Goal: Task Accomplishment & Management: Manage account settings

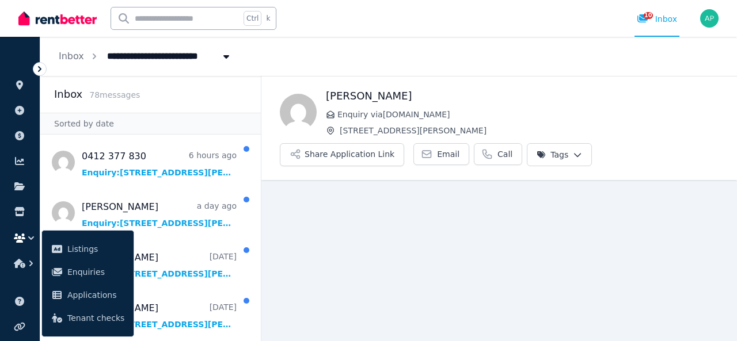
click at [368, 220] on main "Back [PERSON_NAME] Enquiry via [DOMAIN_NAME] [STREET_ADDRESS][PERSON_NAME] Shar…" at bounding box center [498, 208] width 475 height 265
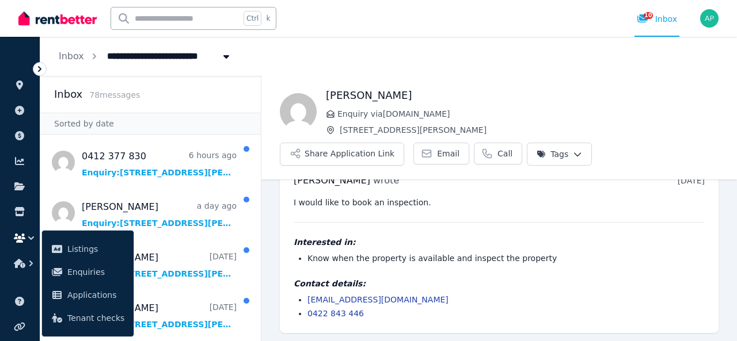
scroll to position [30, 0]
click at [155, 100] on div "Inbox 78 message s" at bounding box center [150, 94] width 193 height 16
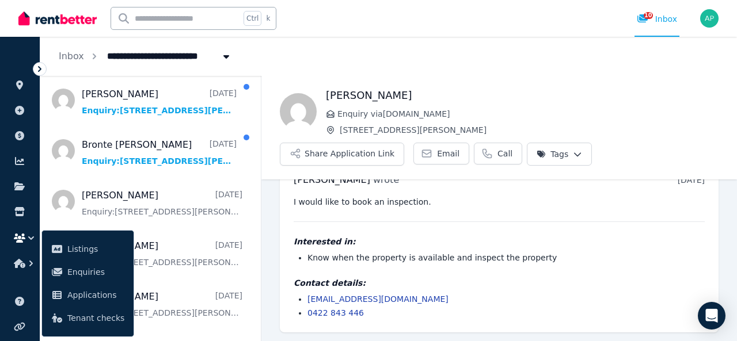
scroll to position [518, 0]
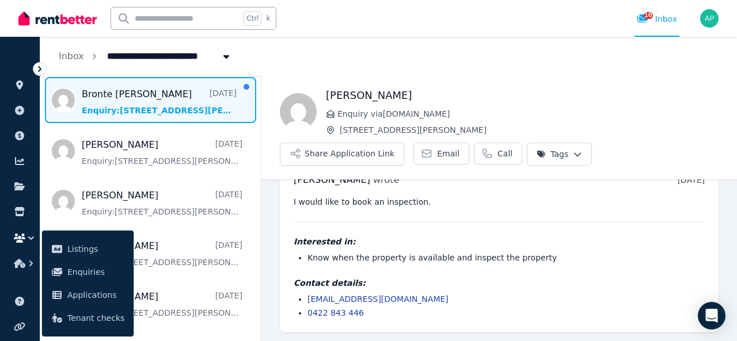
click at [162, 115] on span "Message list" at bounding box center [150, 100] width 220 height 46
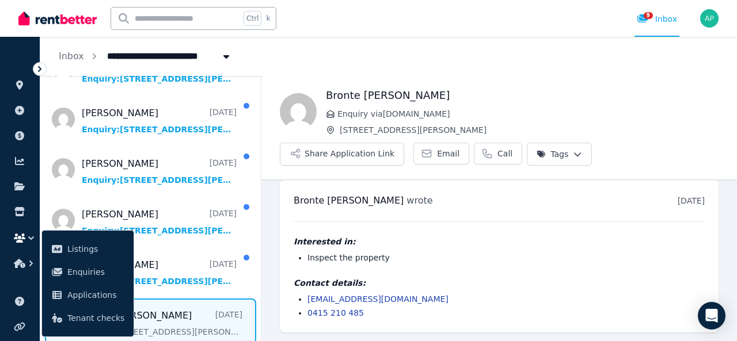
scroll to position [218, 0]
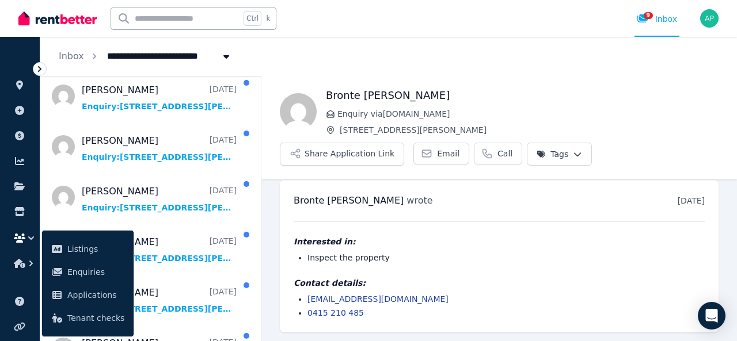
click at [359, 19] on div "Ctrl k 9 Inbox" at bounding box center [348, 18] width 661 height 37
click at [304, 48] on div "**********" at bounding box center [388, 56] width 696 height 39
click at [510, 227] on div "Interested in: Inspect the property Contact details: [EMAIL_ADDRESS][DOMAIN_NAM…" at bounding box center [498, 270] width 411 height 97
click at [428, 20] on div "Ctrl k 9 Inbox" at bounding box center [348, 18] width 661 height 37
click at [331, 31] on div "Ctrl k 9 Inbox" at bounding box center [348, 18] width 661 height 37
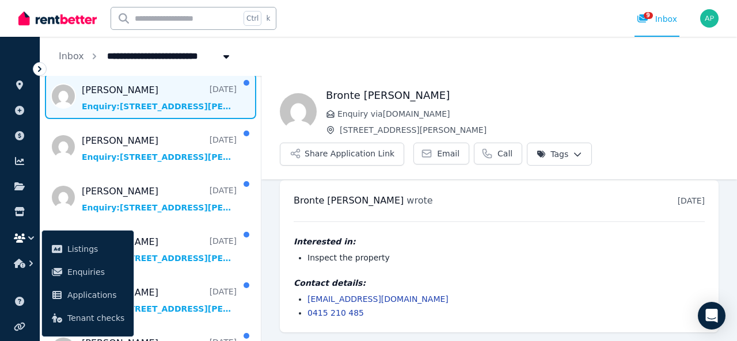
click at [157, 111] on span "Message list" at bounding box center [150, 96] width 220 height 46
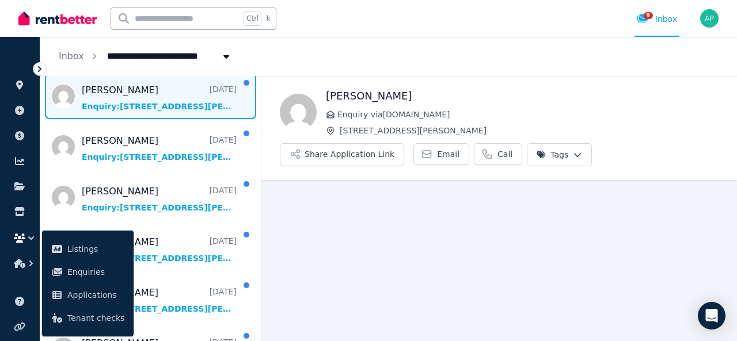
scroll to position [12, 0]
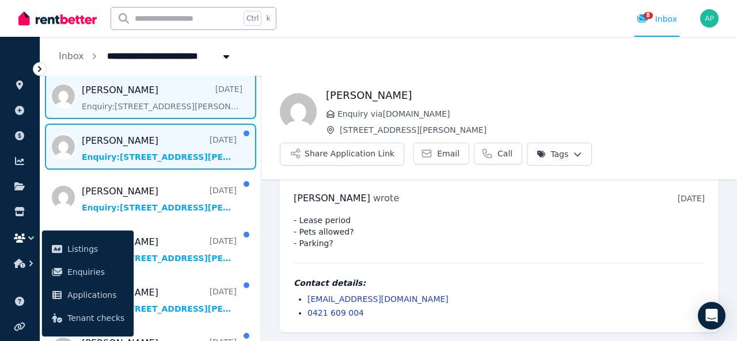
click at [158, 157] on span "Message list" at bounding box center [150, 147] width 220 height 46
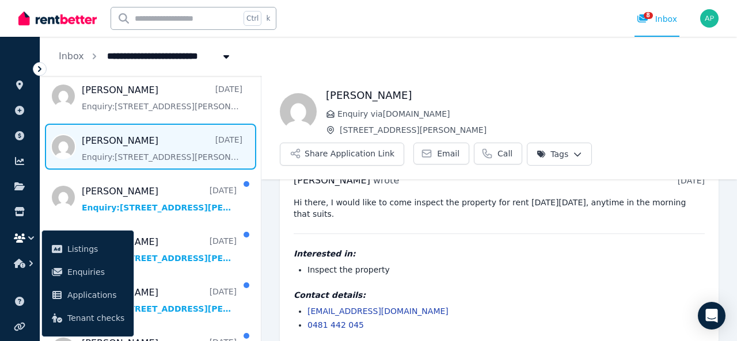
scroll to position [30, 0]
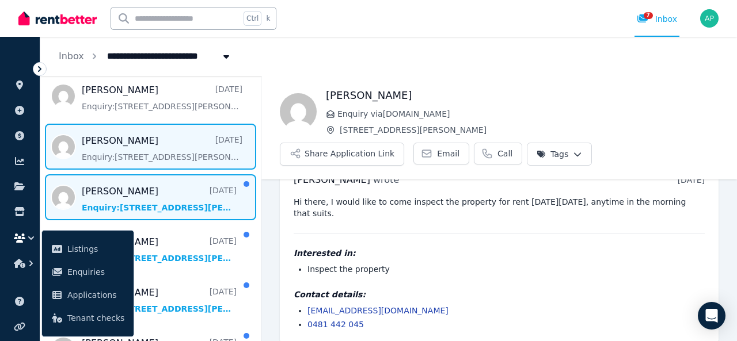
click at [166, 211] on span "Message list" at bounding box center [150, 197] width 220 height 46
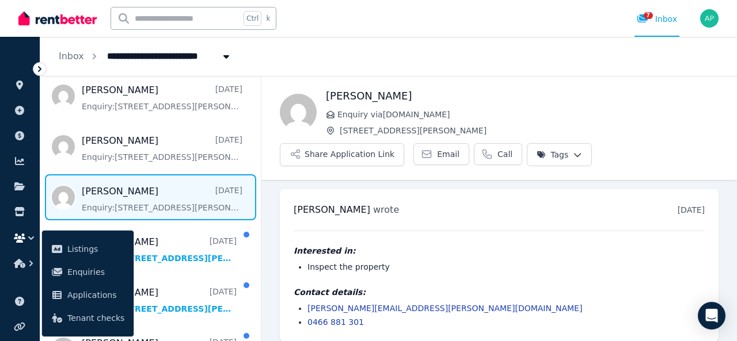
scroll to position [9, 0]
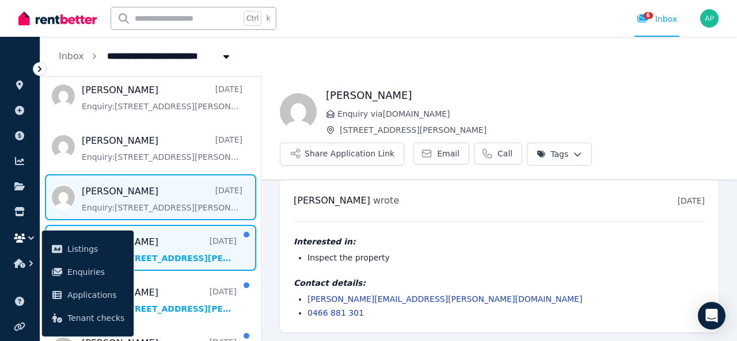
click at [173, 257] on span "Message list" at bounding box center [150, 248] width 220 height 46
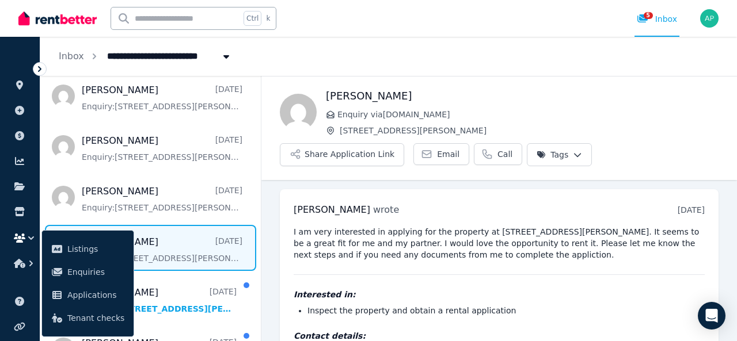
scroll to position [53, 0]
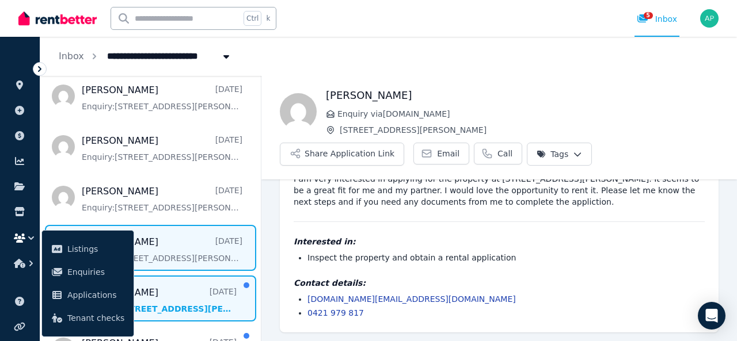
click at [221, 310] on span "Message list" at bounding box center [150, 299] width 220 height 46
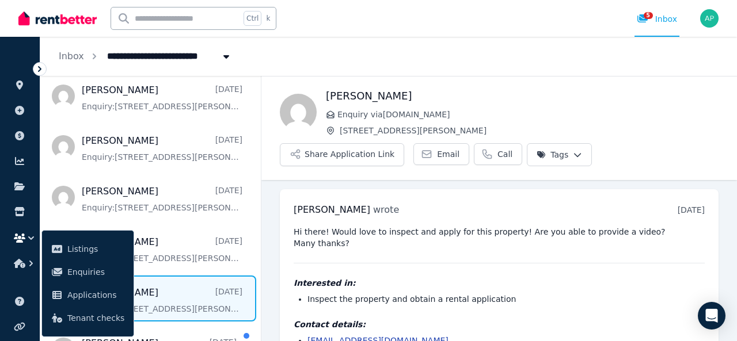
scroll to position [41, 0]
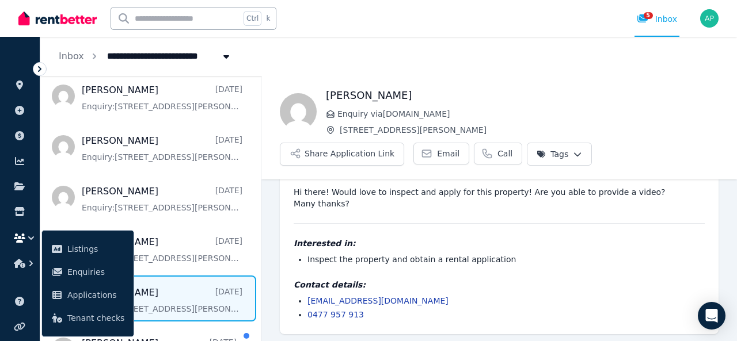
click at [161, 309] on span "Message list" at bounding box center [150, 299] width 220 height 46
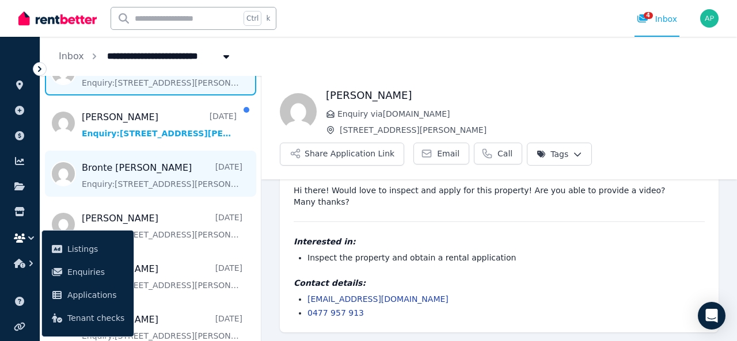
scroll to position [448, 0]
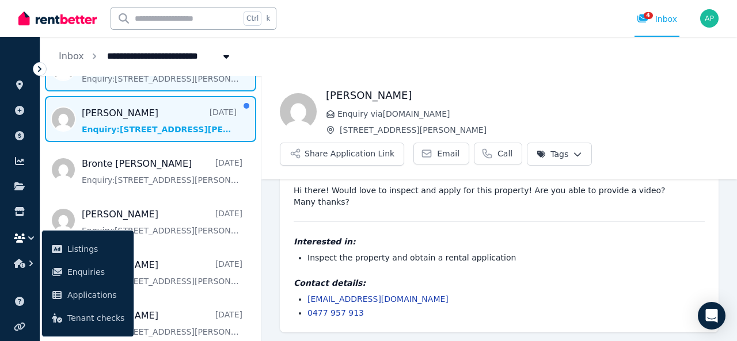
click at [173, 129] on span "Message list" at bounding box center [150, 119] width 220 height 46
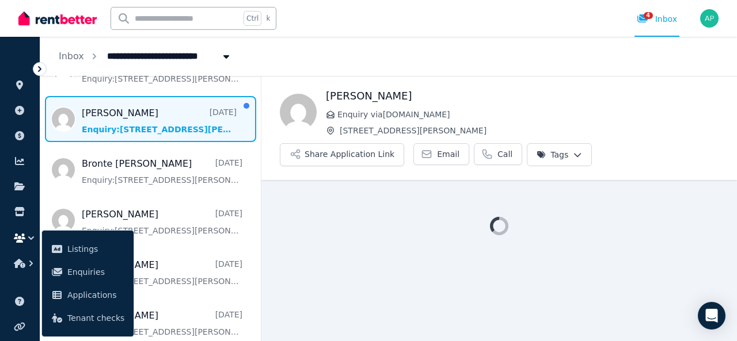
click at [173, 129] on span "Message list" at bounding box center [150, 119] width 220 height 46
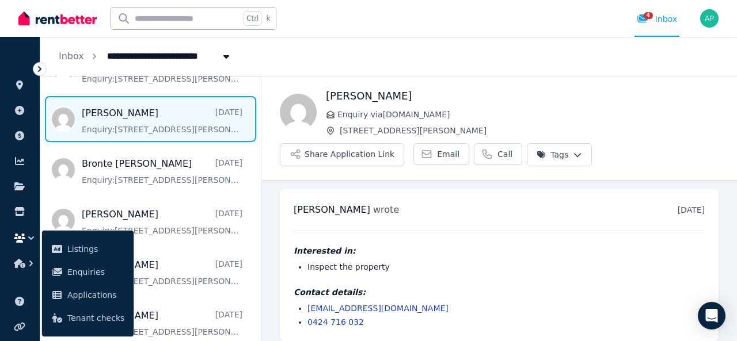
scroll to position [9, 0]
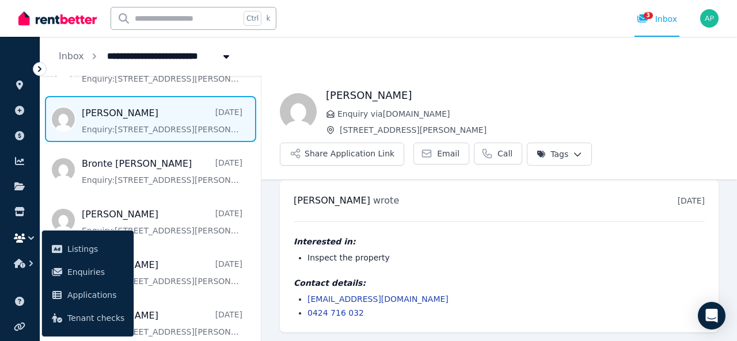
click at [447, 295] on li "[EMAIL_ADDRESS][DOMAIN_NAME]" at bounding box center [505, 299] width 397 height 12
click at [226, 56] on icon "Breadcrumb" at bounding box center [226, 56] width 12 height 9
type input "**********"
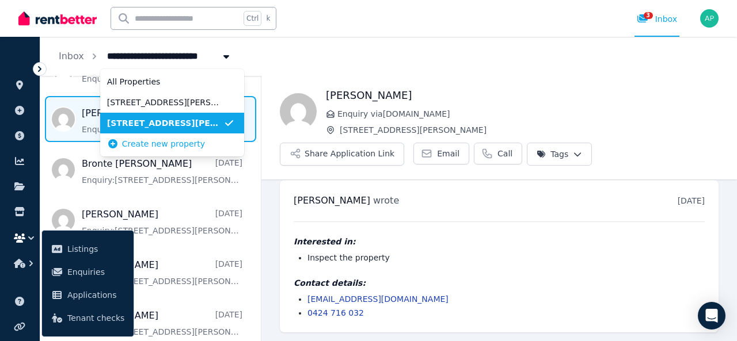
click at [191, 127] on span "[STREET_ADDRESS][PERSON_NAME]" at bounding box center [165, 123] width 116 height 12
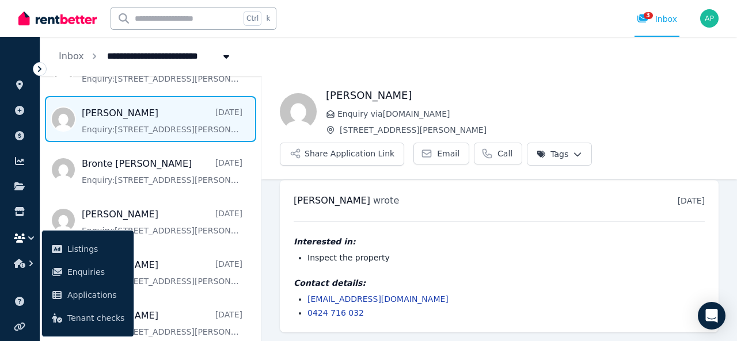
click at [191, 127] on span "Message list" at bounding box center [150, 119] width 220 height 46
click at [674, 16] on div "3 Inbox" at bounding box center [656, 19] width 40 height 12
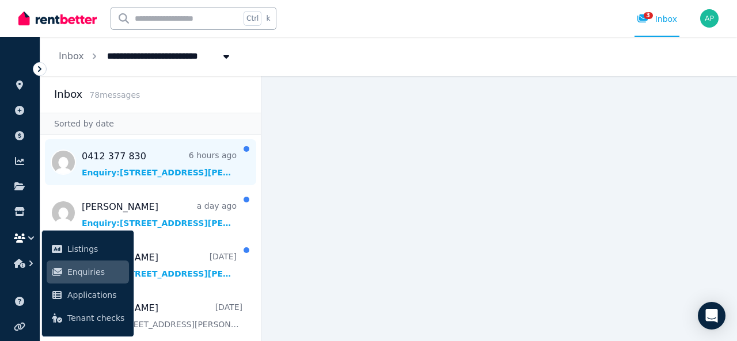
scroll to position [115, 0]
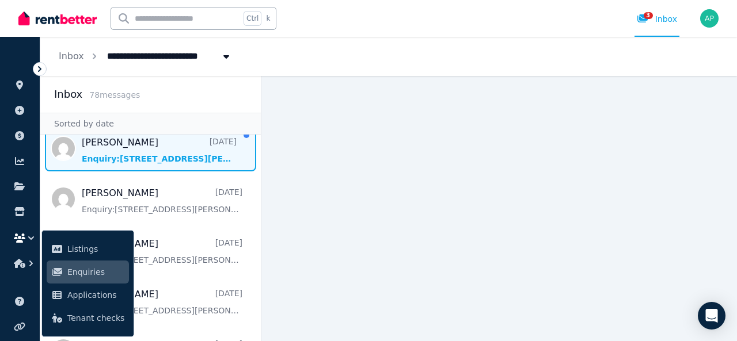
click at [184, 159] on span "Message list" at bounding box center [150, 148] width 220 height 46
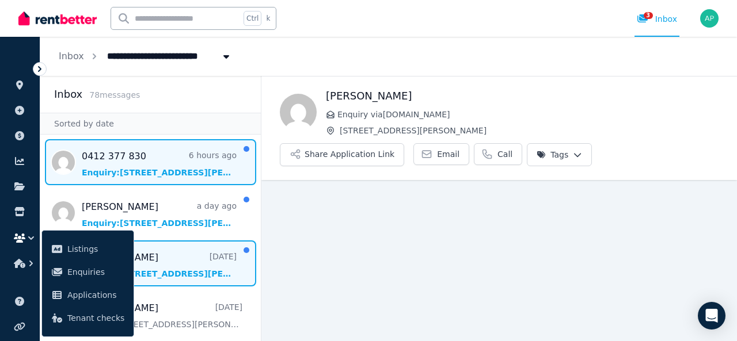
click at [191, 172] on span "Message list" at bounding box center [150, 162] width 220 height 46
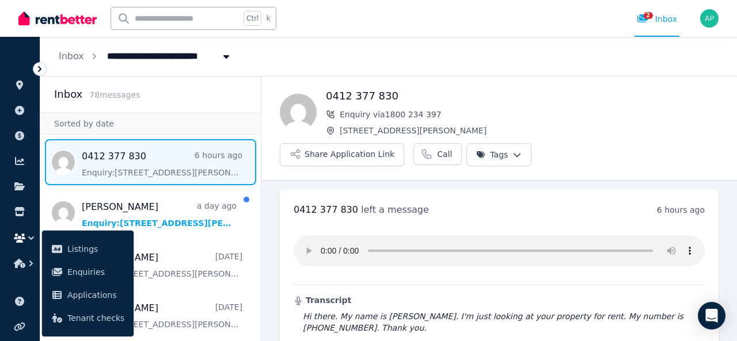
scroll to position [29, 0]
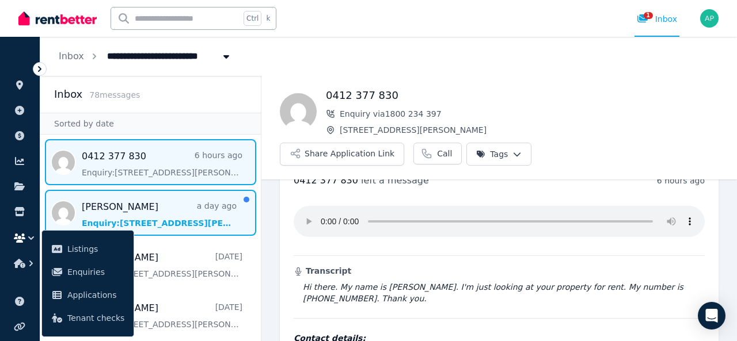
click at [174, 225] on span "Message list" at bounding box center [150, 213] width 220 height 46
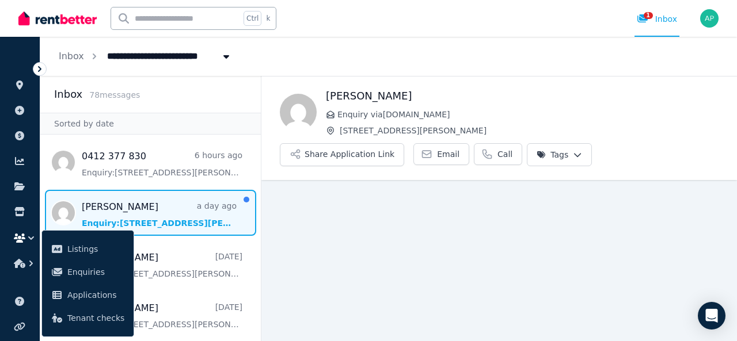
click at [174, 225] on span "Message list" at bounding box center [150, 213] width 220 height 46
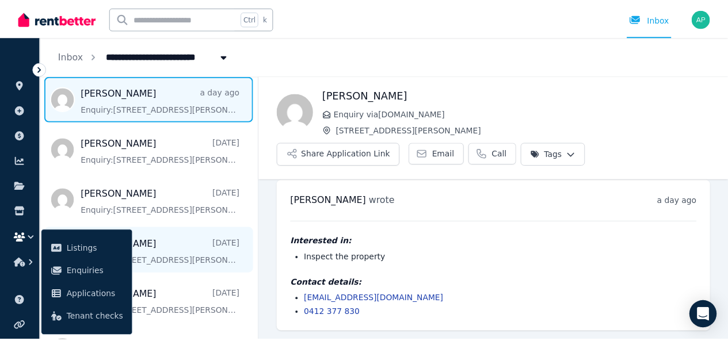
scroll to position [115, 0]
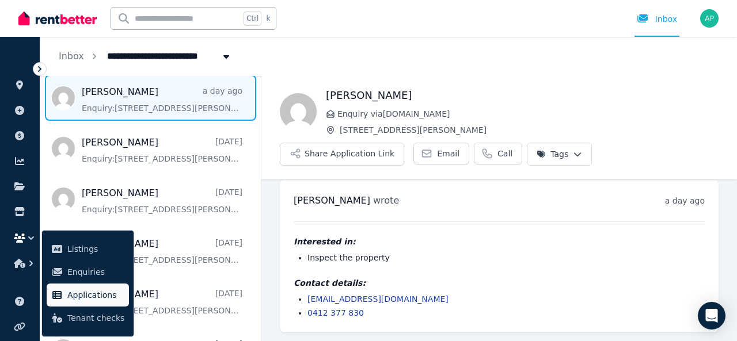
click at [77, 295] on span "Applications" at bounding box center [95, 295] width 57 height 14
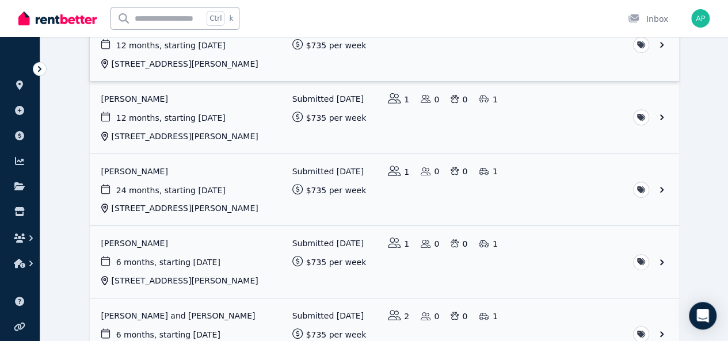
scroll to position [230, 0]
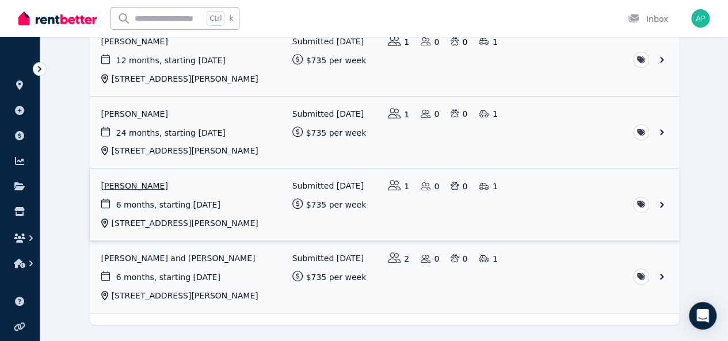
click at [679, 199] on link "View application: Caitlin Tiziani" at bounding box center [384, 205] width 589 height 72
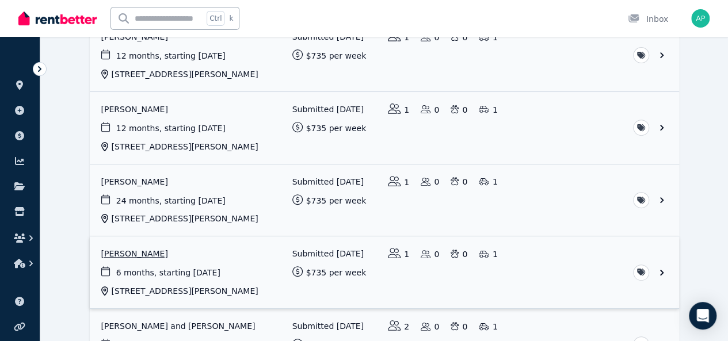
scroll to position [230, 0]
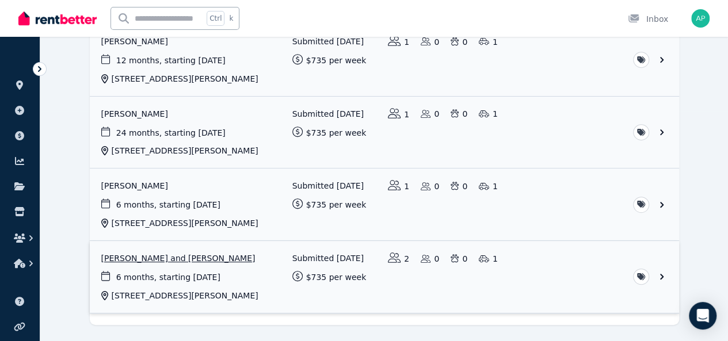
click at [224, 250] on link "View application: Alice Ashurst and Benjamin Sherwen" at bounding box center [384, 277] width 589 height 72
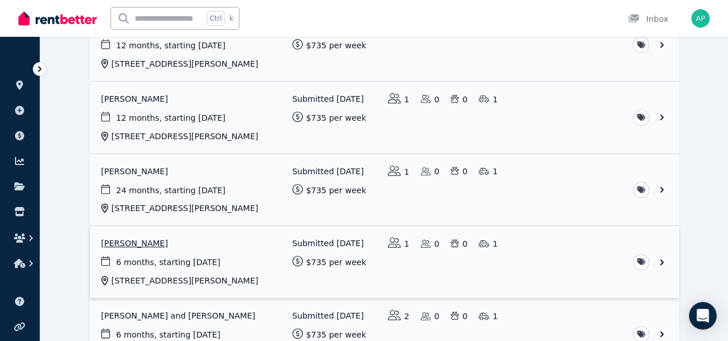
scroll to position [258, 0]
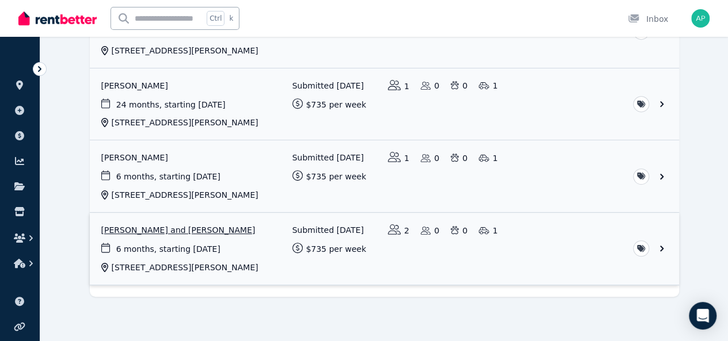
click at [147, 228] on link "View application: Alice Ashurst and Benjamin Sherwen" at bounding box center [384, 249] width 589 height 72
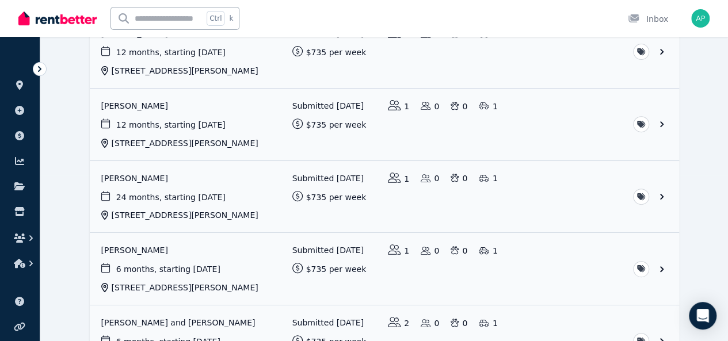
scroll to position [230, 0]
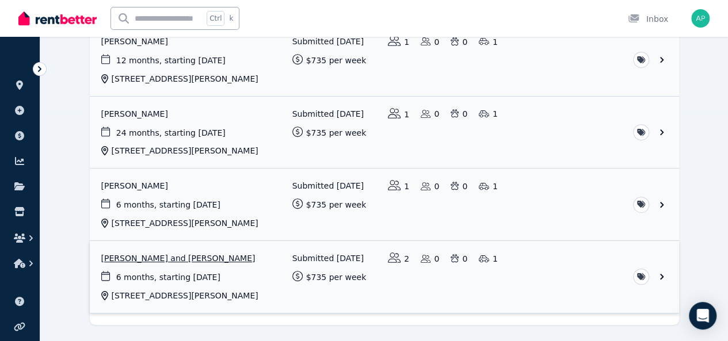
click at [679, 272] on link "View application: Alice Ashurst and Benjamin Sherwen" at bounding box center [384, 277] width 589 height 72
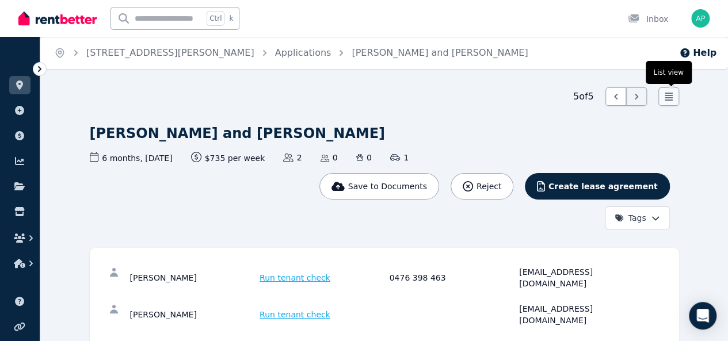
click at [673, 94] on icon at bounding box center [669, 97] width 8 height 8
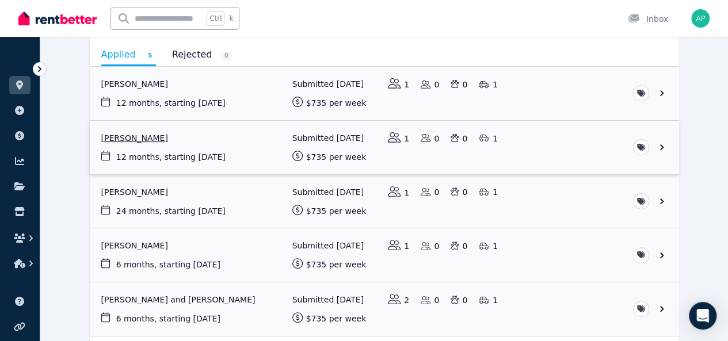
scroll to position [166, 0]
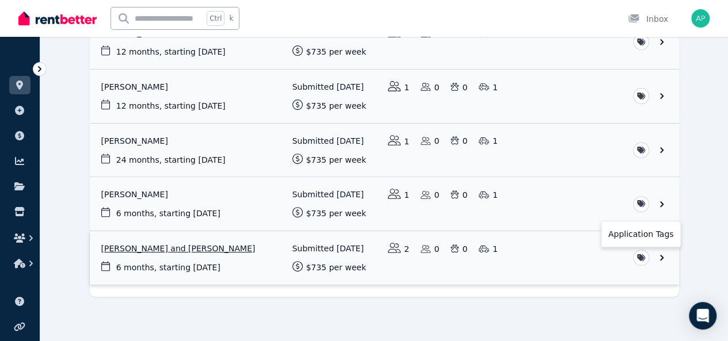
click at [677, 175] on html "**********" at bounding box center [364, 4] width 728 height 341
click at [619, 175] on html "**********" at bounding box center [364, 4] width 728 height 341
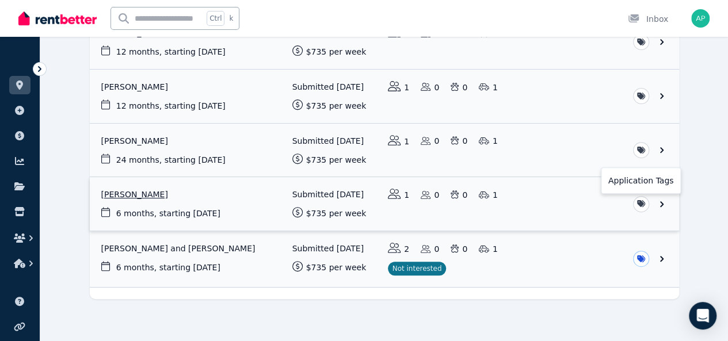
click at [673, 175] on html "**********" at bounding box center [364, 4] width 728 height 341
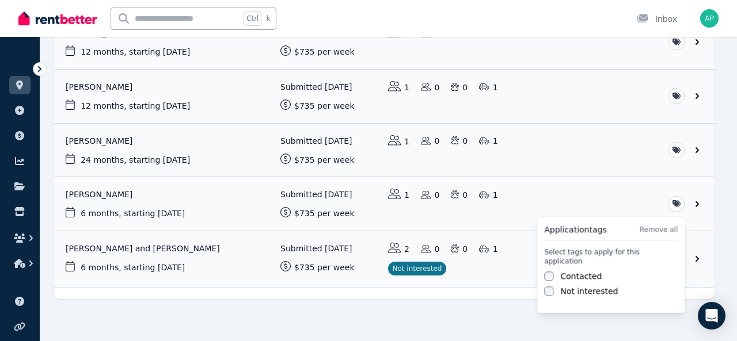
click at [540, 280] on div "Application tags Remove all Select tags to apply for this application Contacted…" at bounding box center [610, 265] width 147 height 96
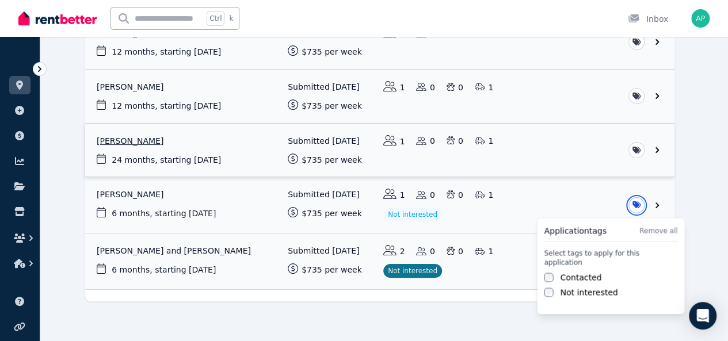
click at [617, 172] on html "**********" at bounding box center [364, 4] width 728 height 341
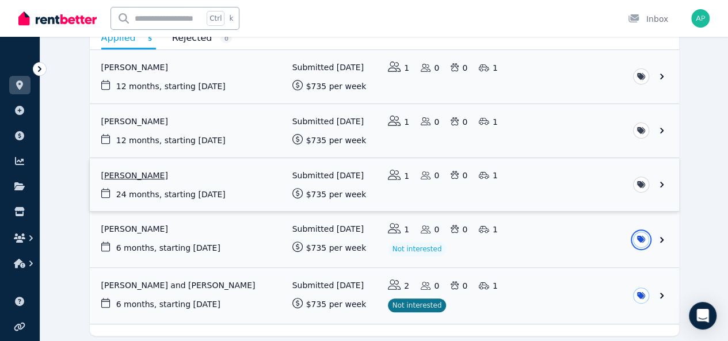
scroll to position [109, 0]
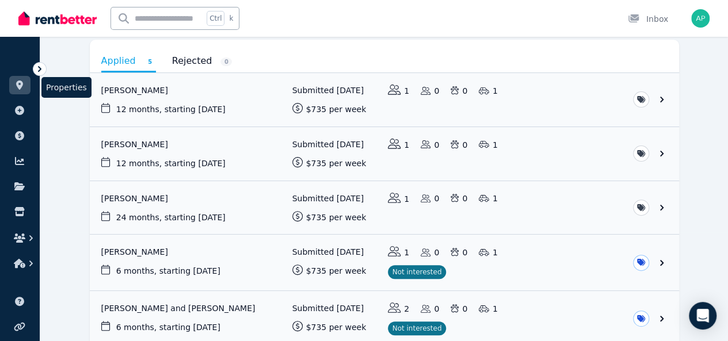
click at [16, 79] on link at bounding box center [19, 85] width 21 height 18
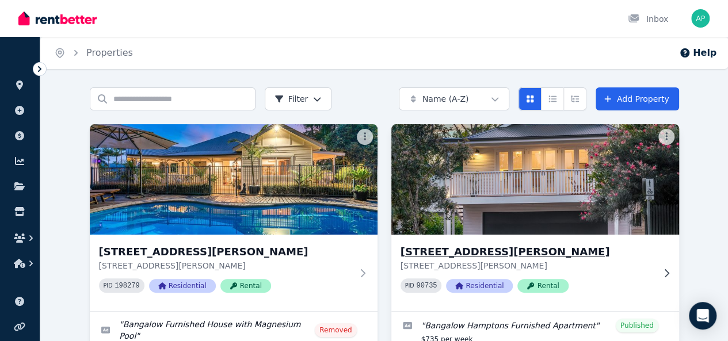
click at [387, 190] on img at bounding box center [535, 179] width 302 height 116
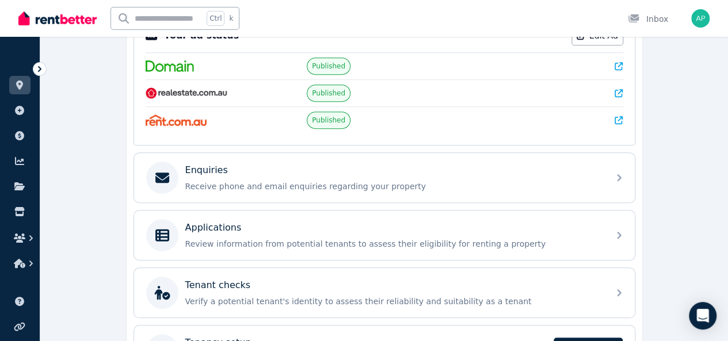
scroll to position [288, 0]
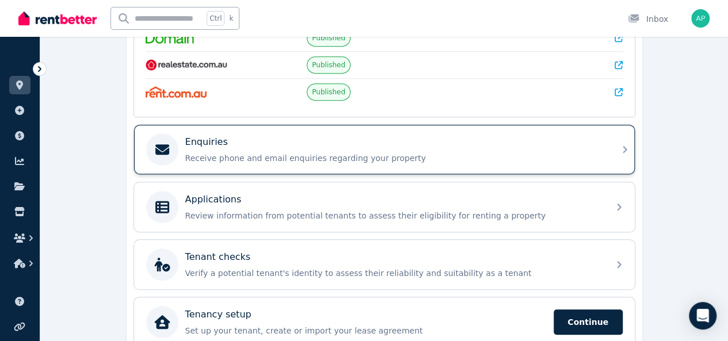
click at [298, 158] on p "Receive phone and email enquiries regarding your property" at bounding box center [393, 158] width 417 height 12
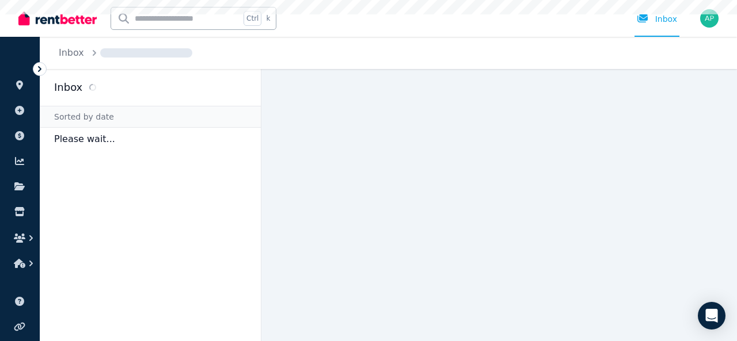
click at [298, 158] on main at bounding box center [498, 205] width 475 height 272
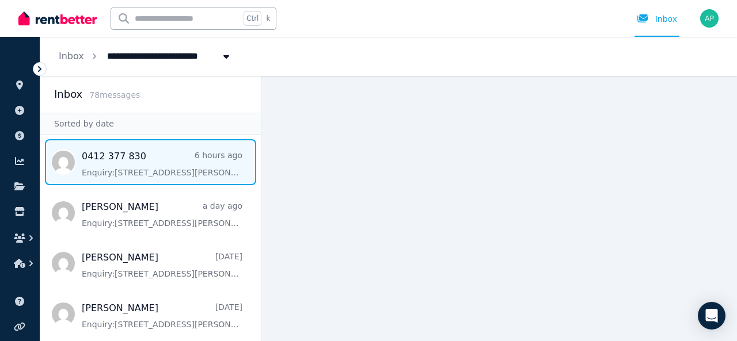
click at [151, 172] on span "Message list" at bounding box center [150, 162] width 220 height 46
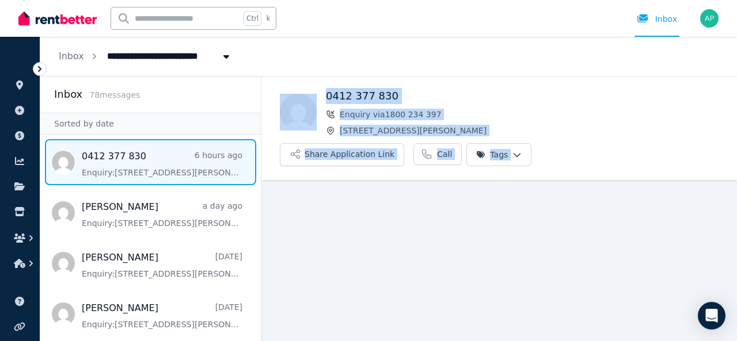
click at [451, 180] on main "Back 0412 377 830 Enquiry via 1800 234 [STREET_ADDRESS][PERSON_NAME] Applicatio…" at bounding box center [498, 208] width 475 height 265
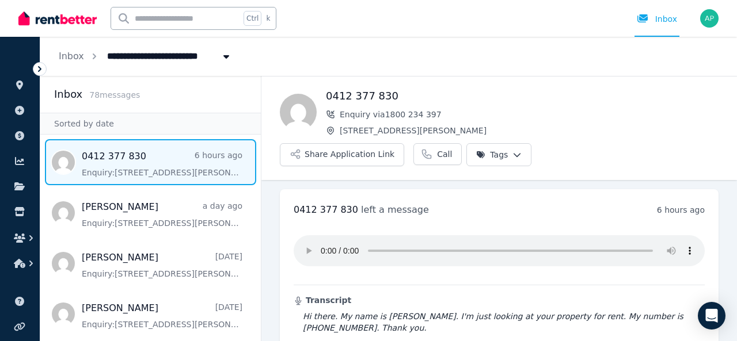
scroll to position [29, 0]
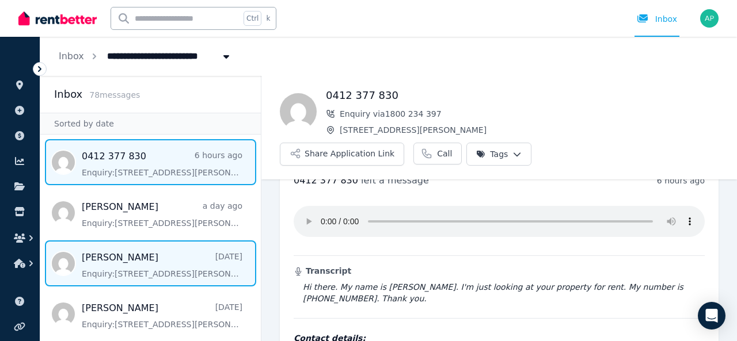
click at [180, 282] on span "Message list" at bounding box center [150, 264] width 220 height 46
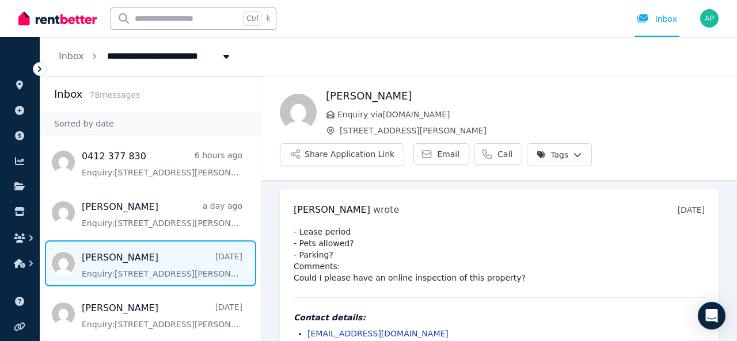
scroll to position [35, 0]
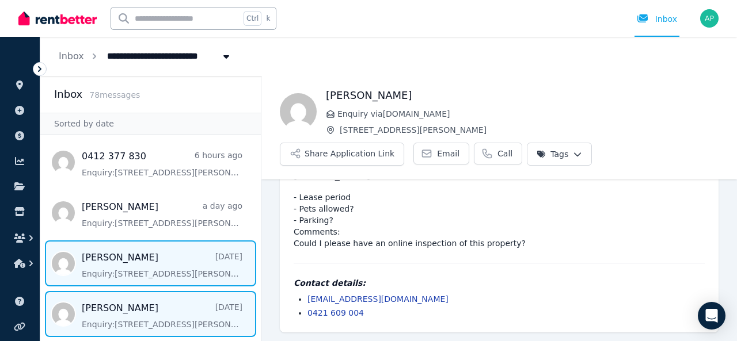
click at [197, 310] on span "Message list" at bounding box center [150, 314] width 220 height 46
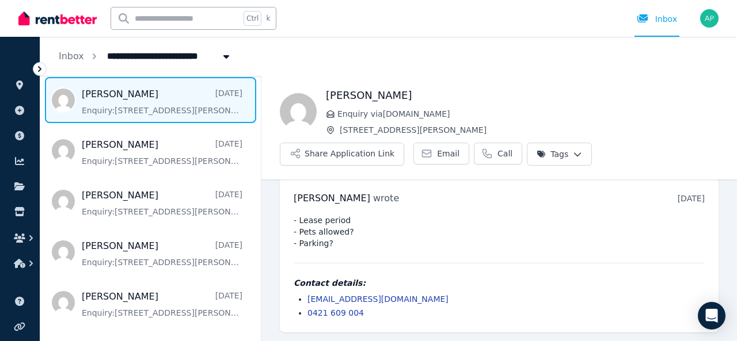
scroll to position [264, 0]
click at [203, 114] on span "Message list" at bounding box center [150, 101] width 220 height 46
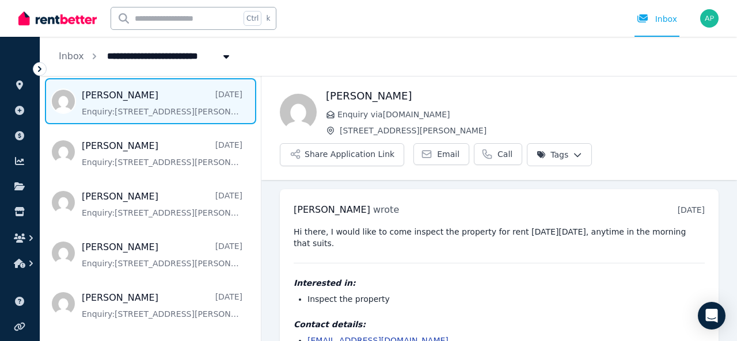
scroll to position [30, 0]
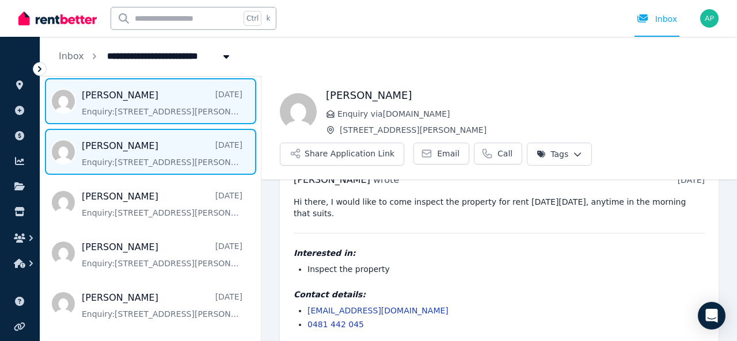
click at [178, 154] on span "Message list" at bounding box center [150, 152] width 220 height 46
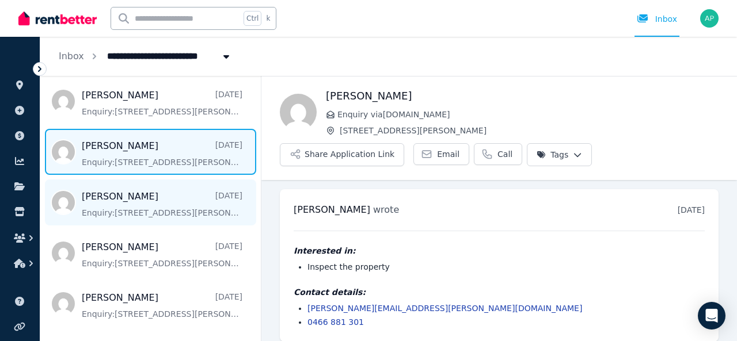
scroll to position [9, 0]
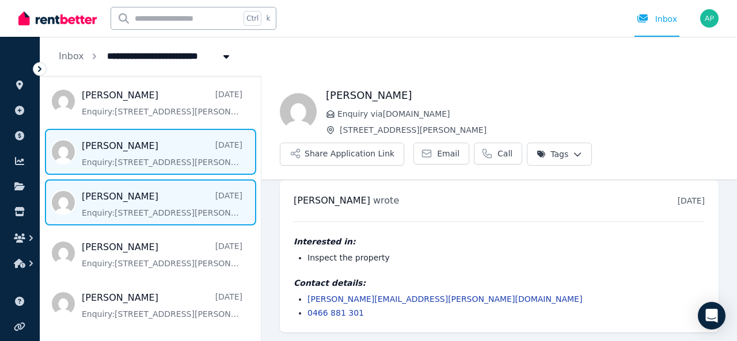
click at [181, 212] on span "Message list" at bounding box center [150, 203] width 220 height 46
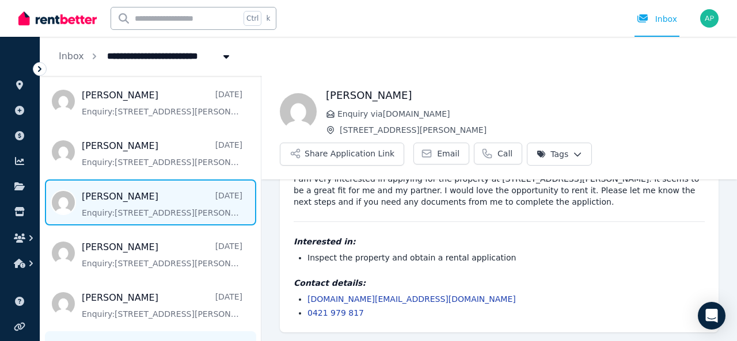
scroll to position [53, 0]
click at [340, 152] on button "Share Application Link" at bounding box center [342, 154] width 124 height 23
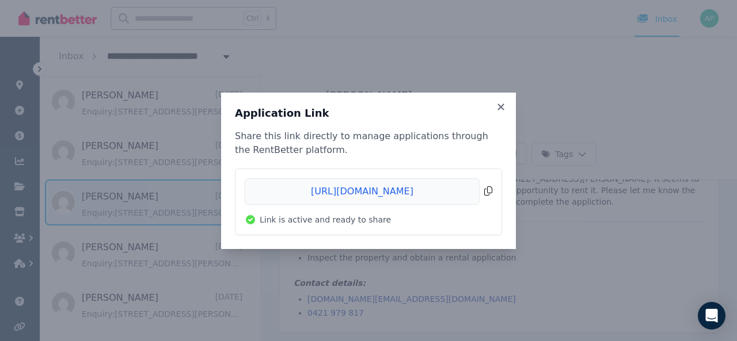
click at [489, 193] on span "Copied!" at bounding box center [368, 191] width 247 height 26
click at [497, 109] on icon at bounding box center [501, 107] width 12 height 10
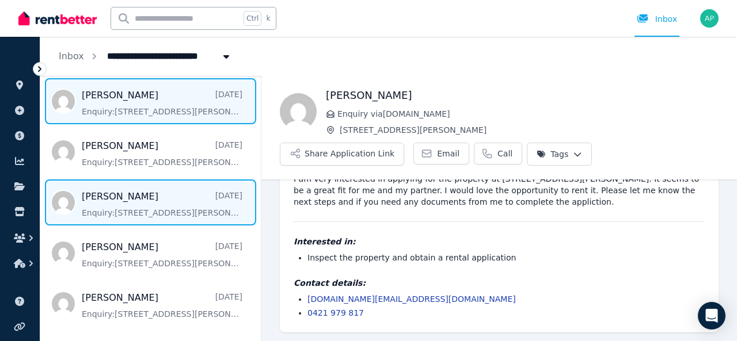
click at [114, 98] on span "Message list" at bounding box center [150, 101] width 220 height 46
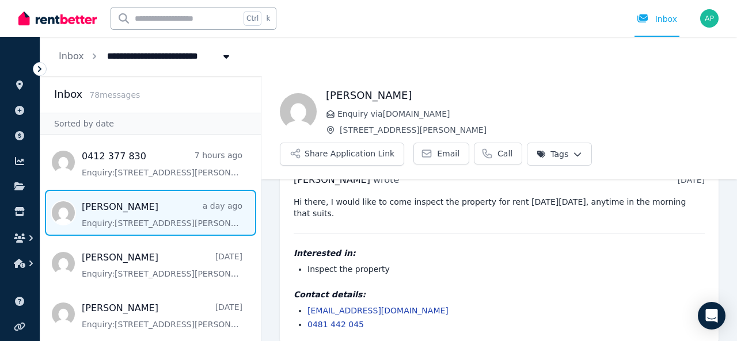
click at [152, 207] on span "Message list" at bounding box center [150, 213] width 220 height 46
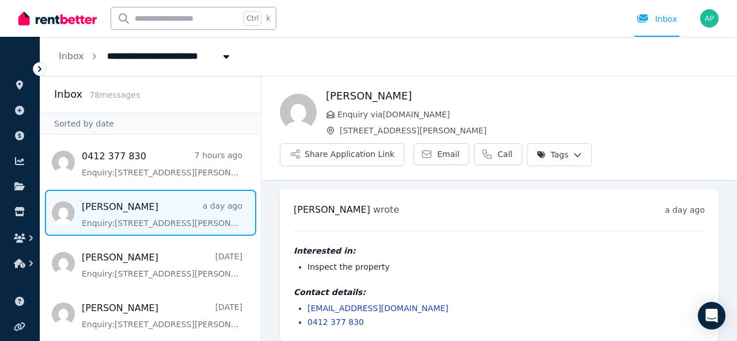
scroll to position [9, 0]
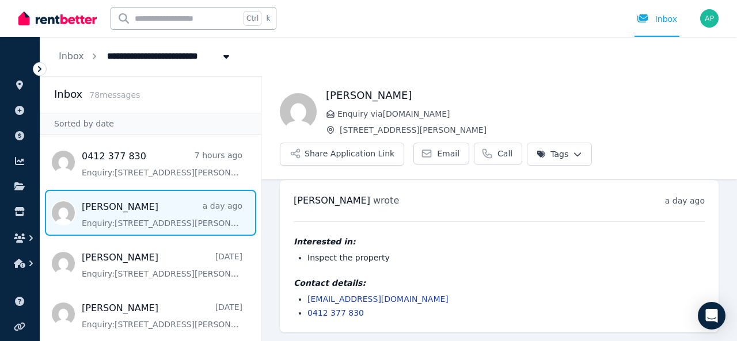
drag, startPoint x: 425, startPoint y: 298, endPoint x: 306, endPoint y: 300, distance: 119.2
click at [306, 300] on ul "[EMAIL_ADDRESS][DOMAIN_NAME] 0412 377 830" at bounding box center [498, 305] width 411 height 25
copy link "[EMAIL_ADDRESS][DOMAIN_NAME]"
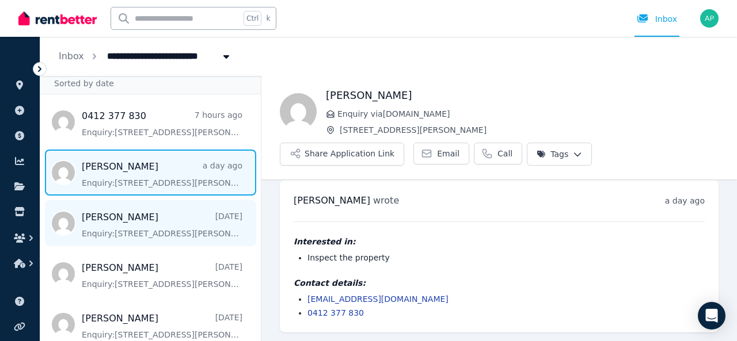
scroll to position [58, 0]
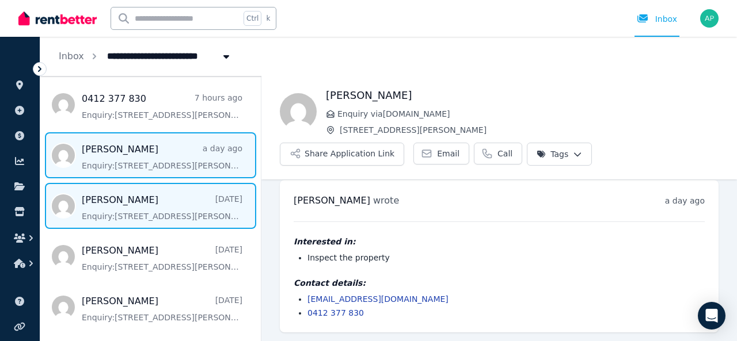
click at [166, 209] on span "Message list" at bounding box center [150, 206] width 220 height 46
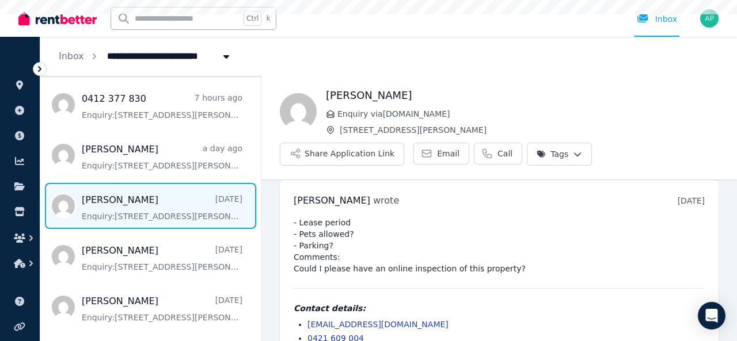
scroll to position [35, 0]
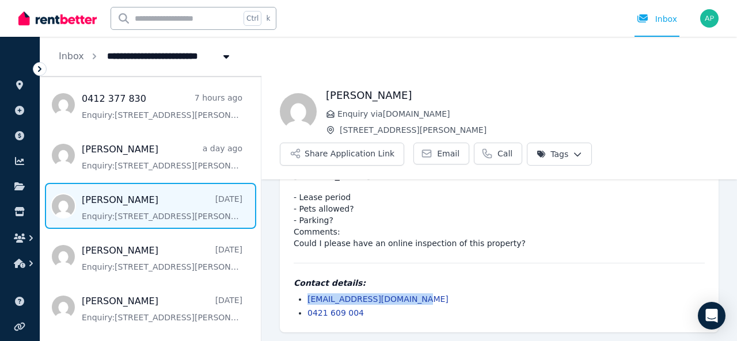
drag, startPoint x: 420, startPoint y: 296, endPoint x: 307, endPoint y: 303, distance: 113.0
click at [307, 303] on li "[EMAIL_ADDRESS][DOMAIN_NAME]" at bounding box center [505, 299] width 397 height 12
copy link "[EMAIL_ADDRESS][DOMAIN_NAME]"
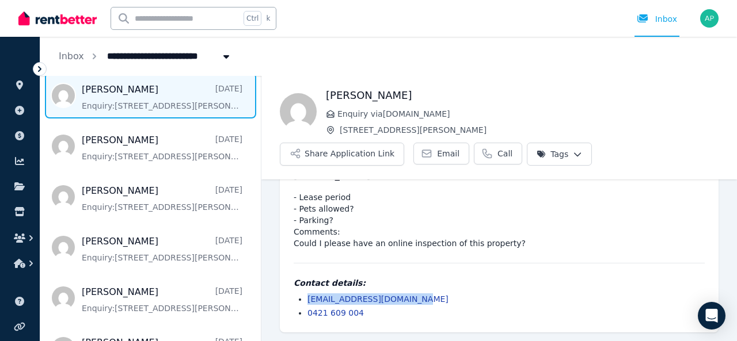
scroll to position [173, 0]
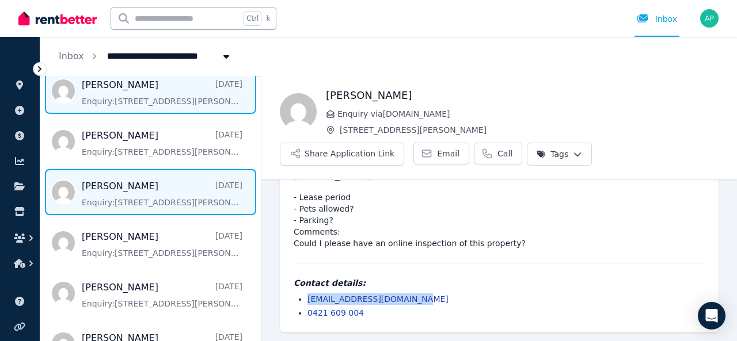
click at [200, 206] on span "Message list" at bounding box center [150, 192] width 220 height 46
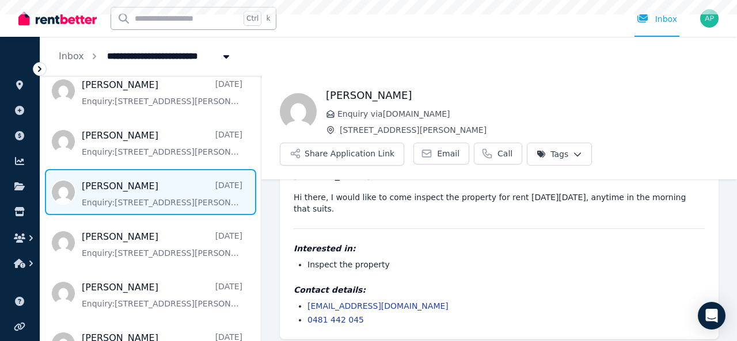
scroll to position [30, 0]
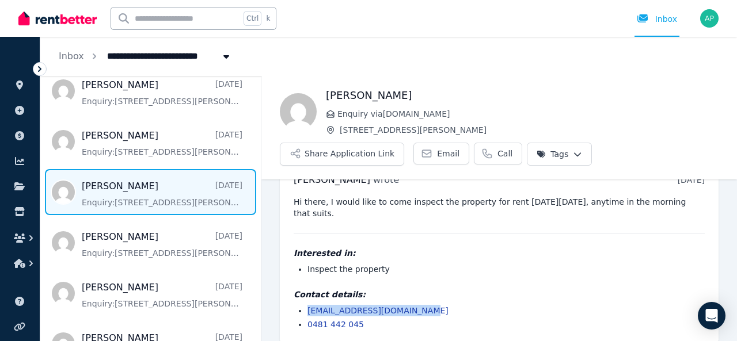
drag, startPoint x: 419, startPoint y: 300, endPoint x: 307, endPoint y: 296, distance: 111.7
click at [307, 305] on li "[EMAIL_ADDRESS][DOMAIN_NAME]" at bounding box center [505, 311] width 397 height 12
copy link "[EMAIL_ADDRESS][DOMAIN_NAME]"
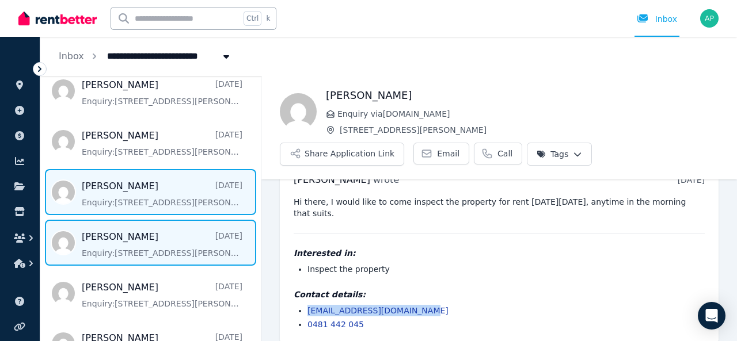
click at [94, 249] on span "Message list" at bounding box center [150, 243] width 220 height 46
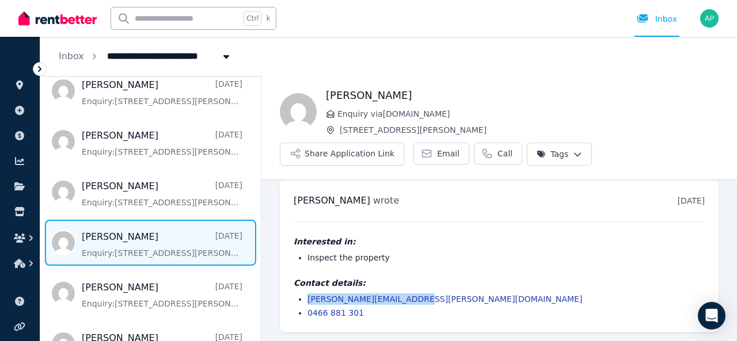
drag, startPoint x: 414, startPoint y: 301, endPoint x: 305, endPoint y: 300, distance: 109.3
click at [305, 300] on ul "[PERSON_NAME][EMAIL_ADDRESS][PERSON_NAME][DOMAIN_NAME] 0466 881 301" at bounding box center [498, 305] width 411 height 25
copy link "[PERSON_NAME][EMAIL_ADDRESS][PERSON_NAME][DOMAIN_NAME]"
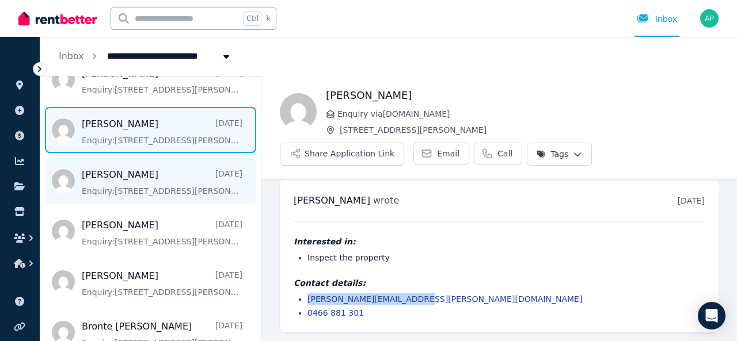
scroll to position [288, 0]
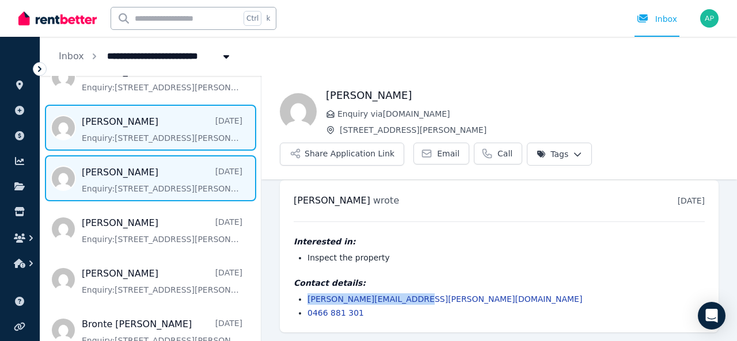
click at [172, 185] on span "Message list" at bounding box center [150, 178] width 220 height 46
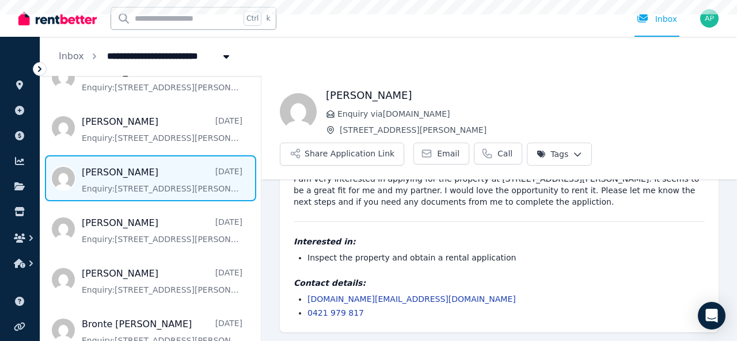
scroll to position [53, 0]
drag, startPoint x: 426, startPoint y: 296, endPoint x: 330, endPoint y: 299, distance: 96.7
click at [284, 295] on div "[PERSON_NAME] wrote [DATE] 9:52 pm [DATE][DATE] I am very interested in applyin…" at bounding box center [499, 234] width 439 height 196
copy link "[DOMAIN_NAME][EMAIL_ADDRESS][DOMAIN_NAME]"
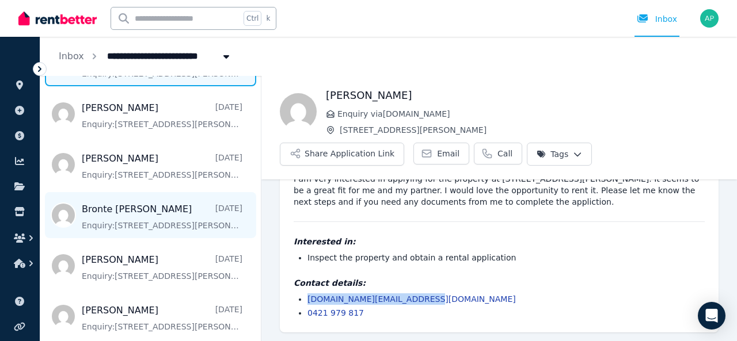
scroll to position [345, 0]
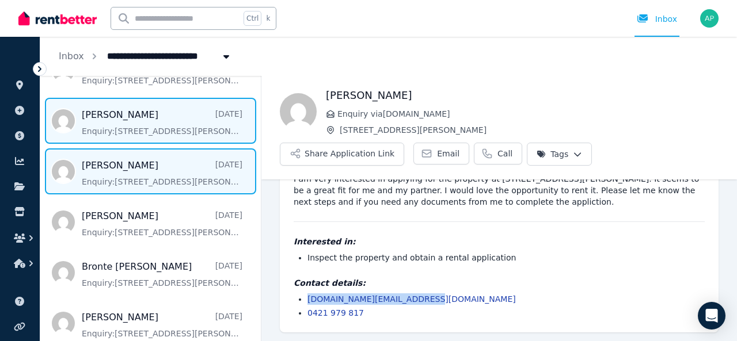
click at [126, 182] on span "Message list" at bounding box center [150, 171] width 220 height 46
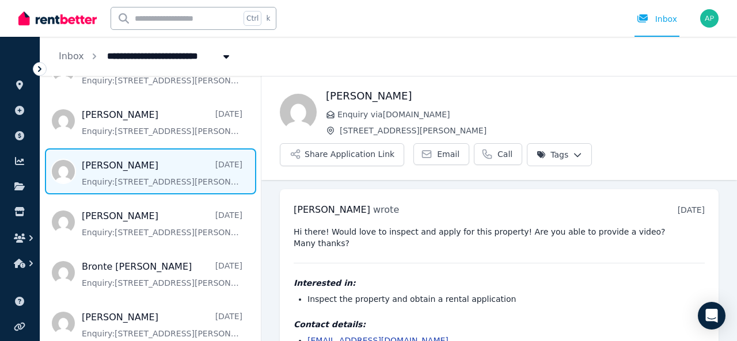
scroll to position [41, 0]
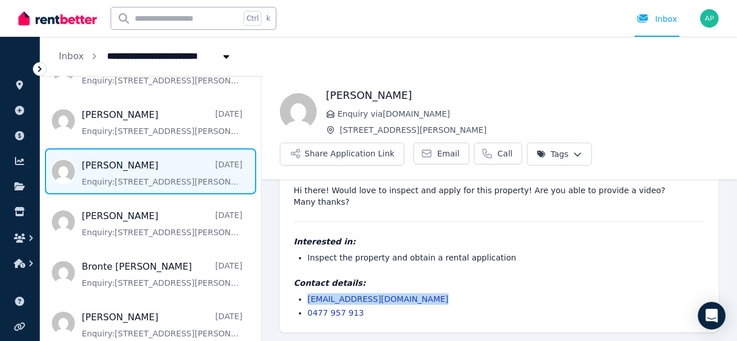
drag, startPoint x: 433, startPoint y: 297, endPoint x: 303, endPoint y: 297, distance: 130.6
click at [303, 297] on ul "[EMAIL_ADDRESS][DOMAIN_NAME] 0477 957 913" at bounding box center [498, 305] width 411 height 25
copy link "[EMAIL_ADDRESS][DOMAIN_NAME]"
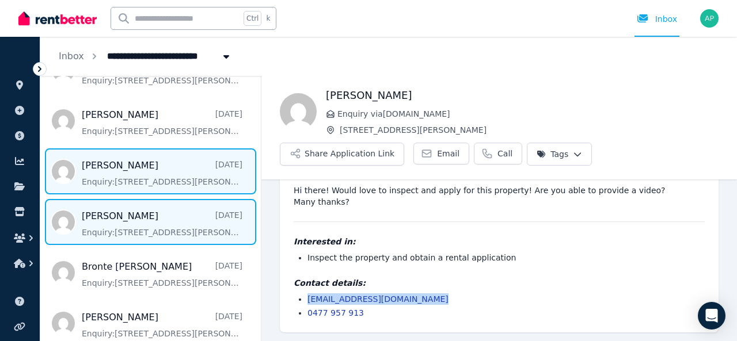
click at [168, 215] on span "Message list" at bounding box center [150, 222] width 220 height 46
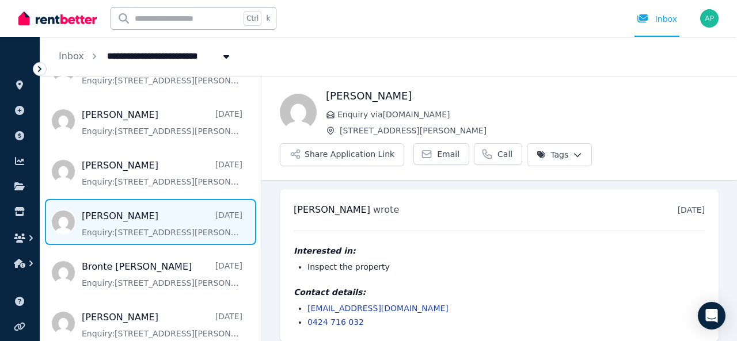
scroll to position [9, 0]
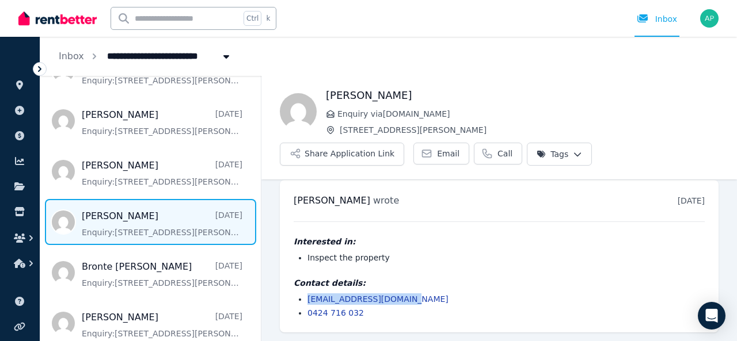
drag, startPoint x: 422, startPoint y: 299, endPoint x: 303, endPoint y: 298, distance: 119.1
click at [303, 298] on ul "[EMAIL_ADDRESS][DOMAIN_NAME] 0424 716 032" at bounding box center [498, 305] width 411 height 25
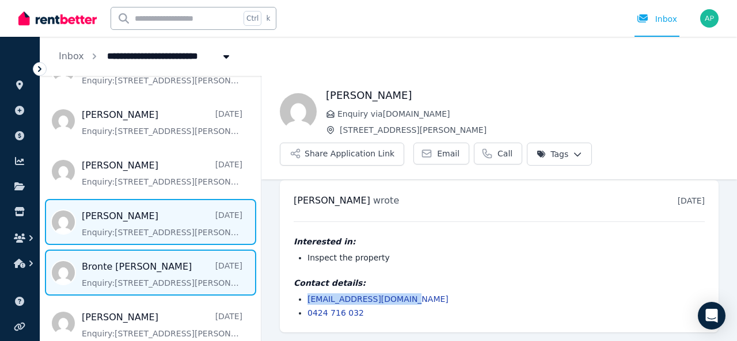
click at [142, 268] on span "Message list" at bounding box center [150, 273] width 220 height 46
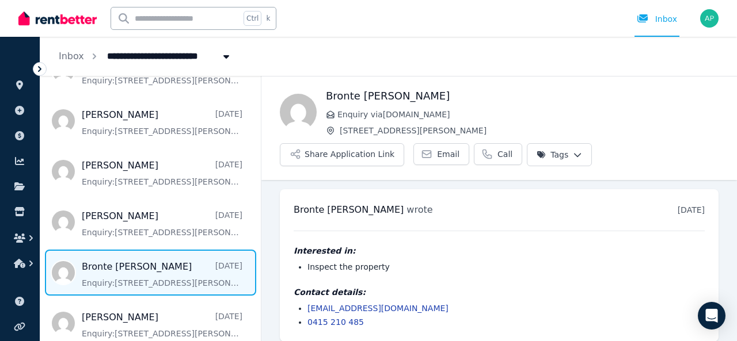
scroll to position [9, 0]
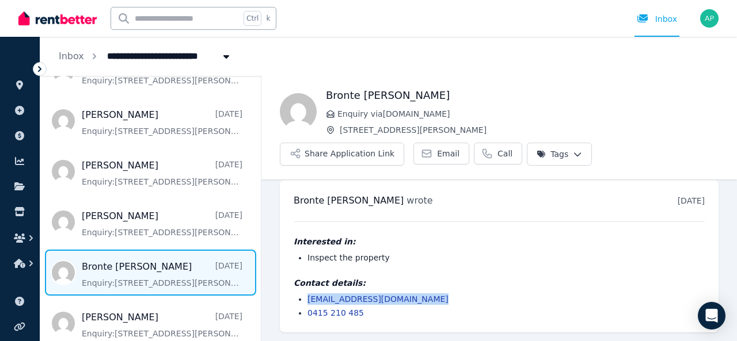
drag, startPoint x: 436, startPoint y: 297, endPoint x: 309, endPoint y: 302, distance: 126.7
click at [309, 302] on li "[EMAIL_ADDRESS][DOMAIN_NAME]" at bounding box center [505, 299] width 397 height 12
copy link "[EMAIL_ADDRESS][DOMAIN_NAME]"
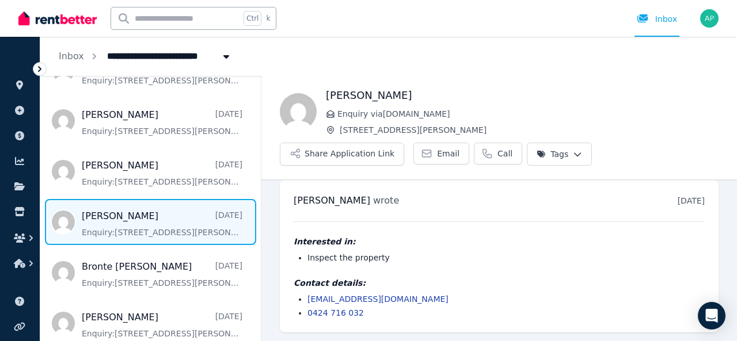
scroll to position [41, 0]
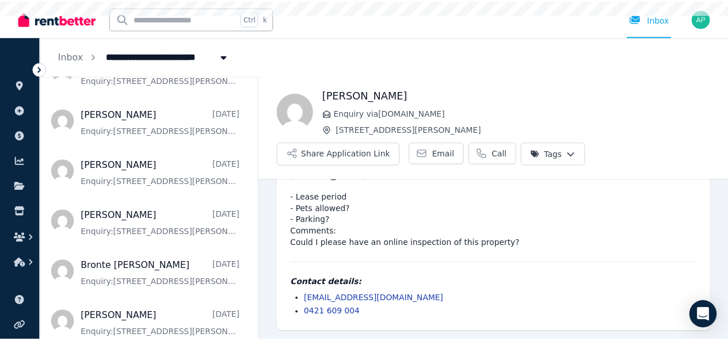
scroll to position [29, 0]
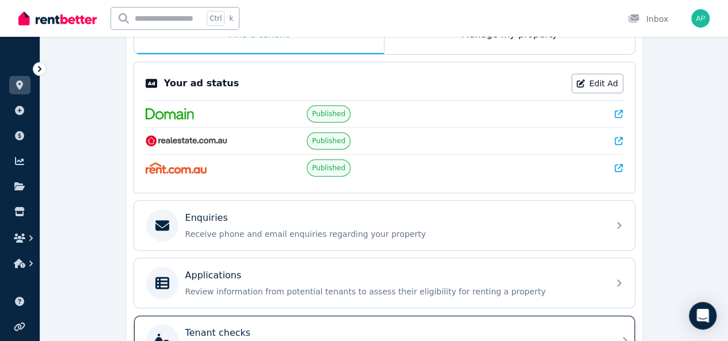
scroll to position [230, 0]
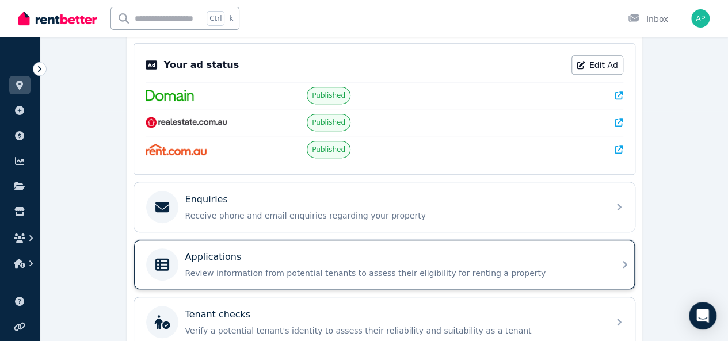
click at [216, 269] on p "Review information from potential tenants to assess their eligibility for renti…" at bounding box center [393, 274] width 417 height 12
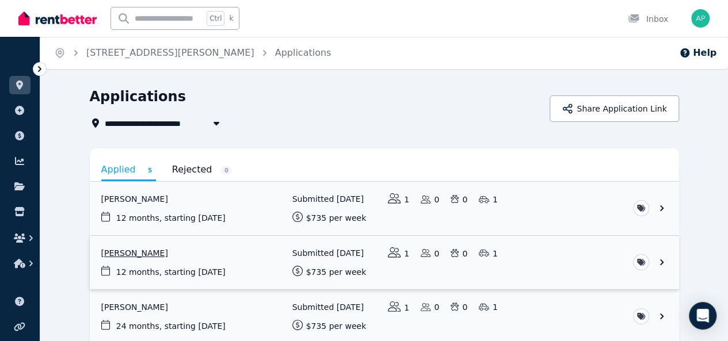
click at [679, 258] on link "View application: Ange Chamberlain" at bounding box center [384, 263] width 589 height 54
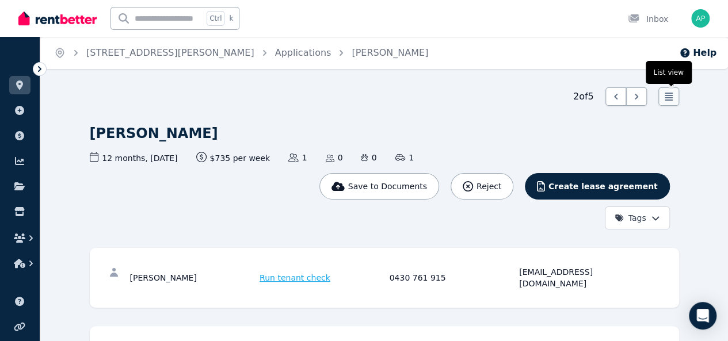
click at [674, 100] on icon at bounding box center [669, 97] width 12 height 12
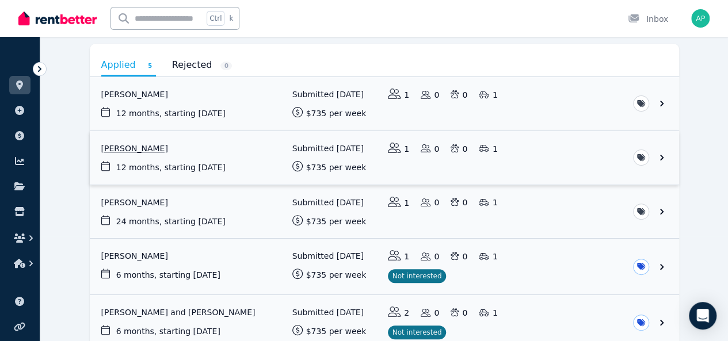
scroll to position [115, 0]
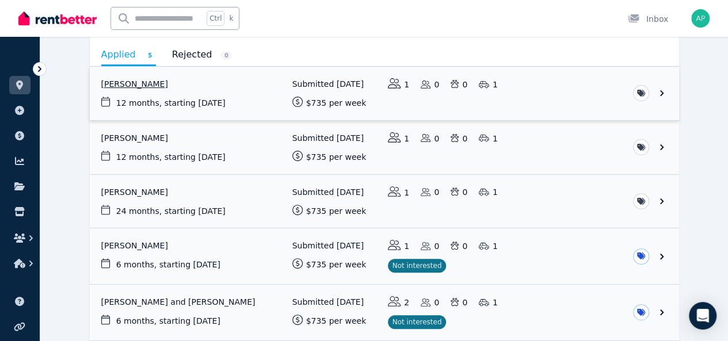
click at [679, 90] on link "View application: Ali Archdeacon" at bounding box center [384, 94] width 589 height 54
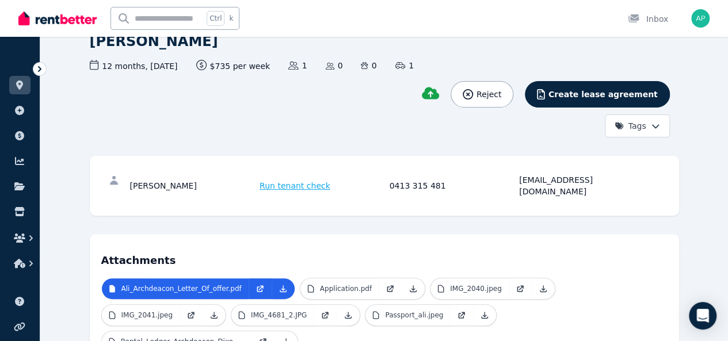
scroll to position [230, 0]
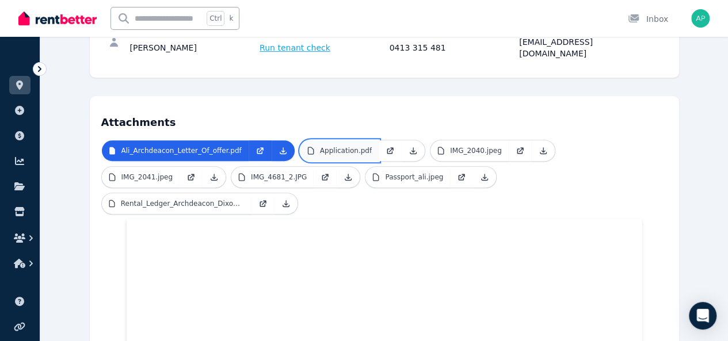
click at [320, 146] on p "Application.pdf" at bounding box center [346, 150] width 52 height 9
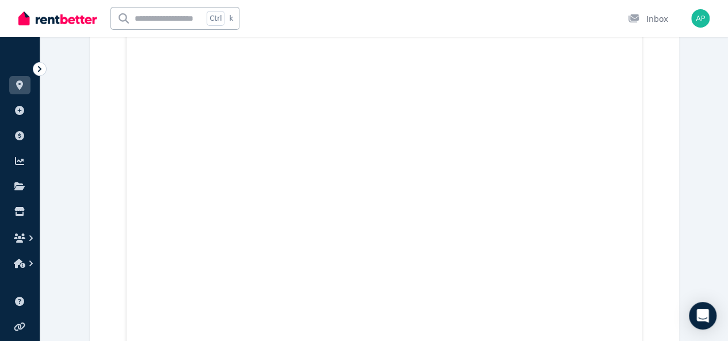
scroll to position [701, 0]
